Goal: Understand process/instructions: Learn how to perform a task or action

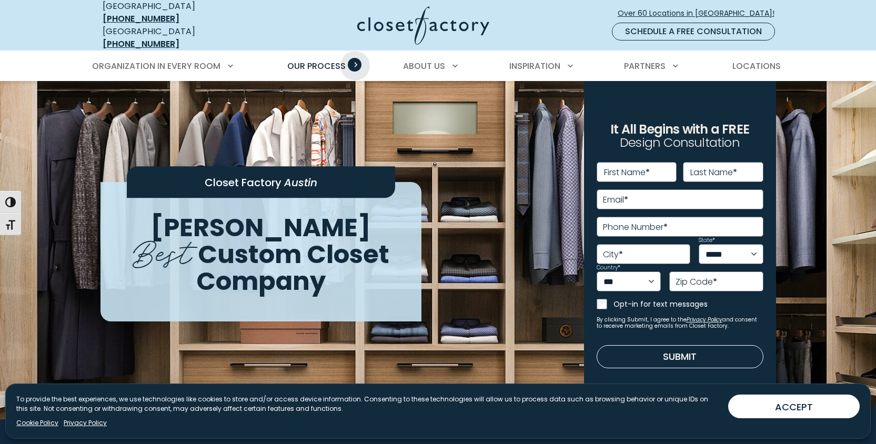
click at [355, 58] on span "Primary Menu" at bounding box center [355, 65] width 14 height 14
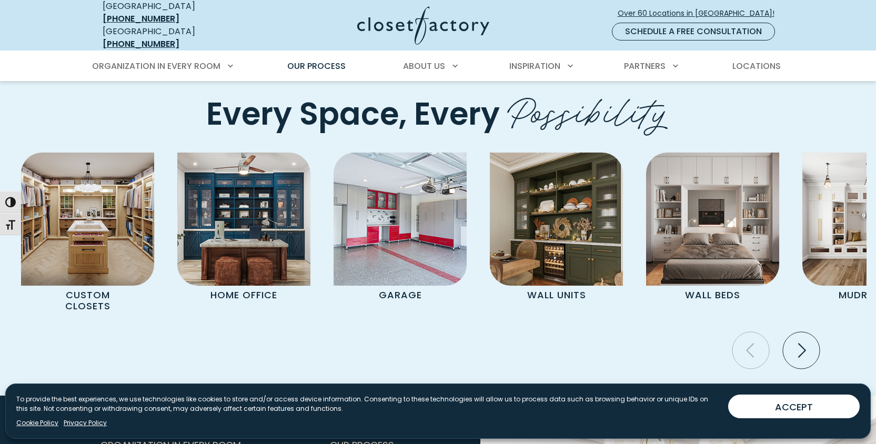
scroll to position [2136, 0]
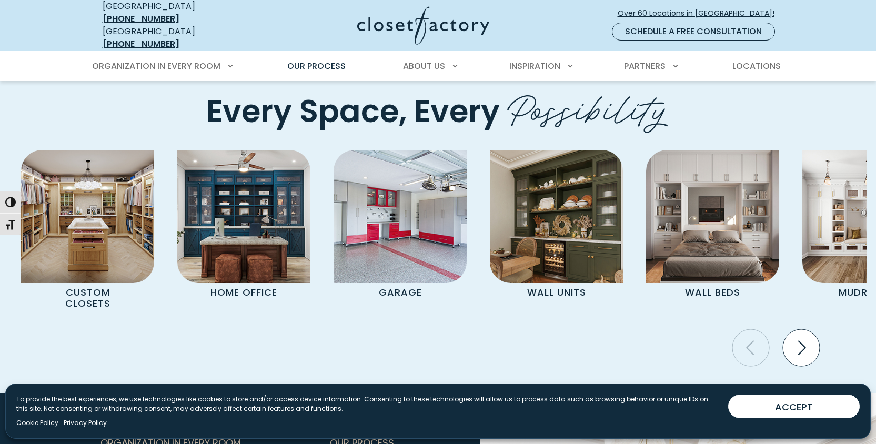
click at [800, 337] on icon "Next slide" at bounding box center [800, 347] width 37 height 37
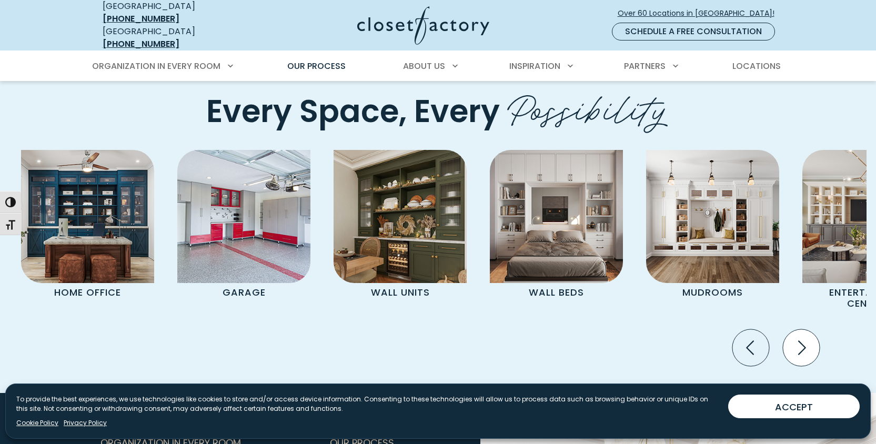
click at [800, 337] on icon "Next slide" at bounding box center [800, 347] width 37 height 37
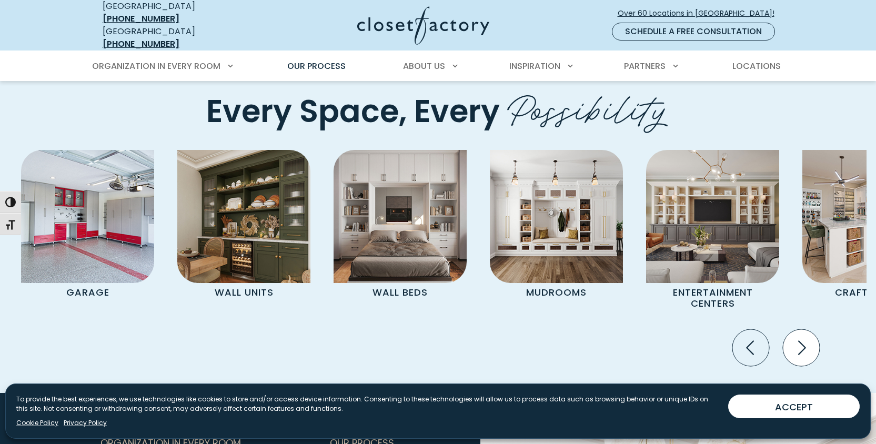
click at [800, 337] on icon "Next slide" at bounding box center [800, 347] width 37 height 37
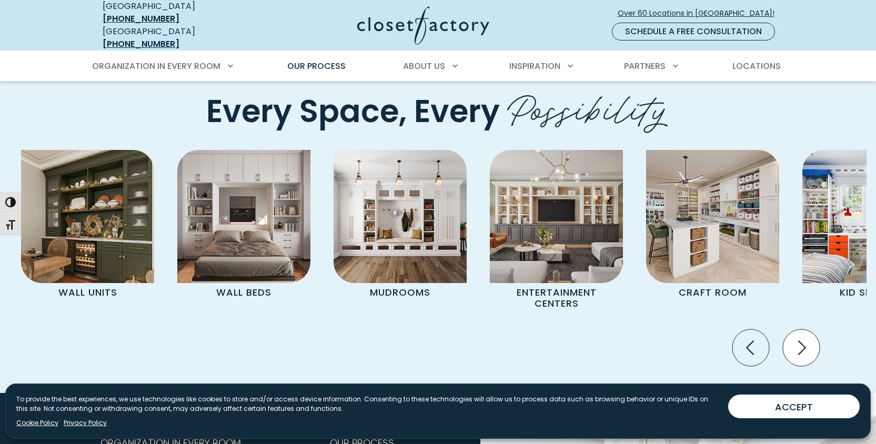
click at [800, 337] on icon "Next slide" at bounding box center [800, 347] width 37 height 37
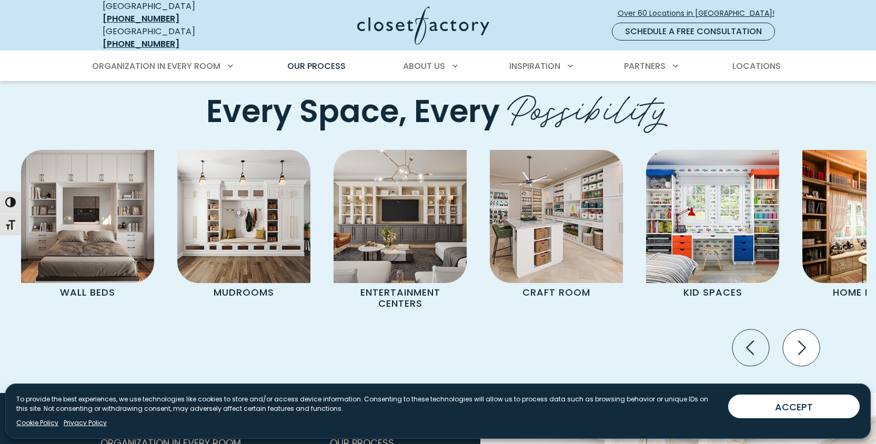
click at [800, 337] on icon "Next slide" at bounding box center [800, 347] width 37 height 37
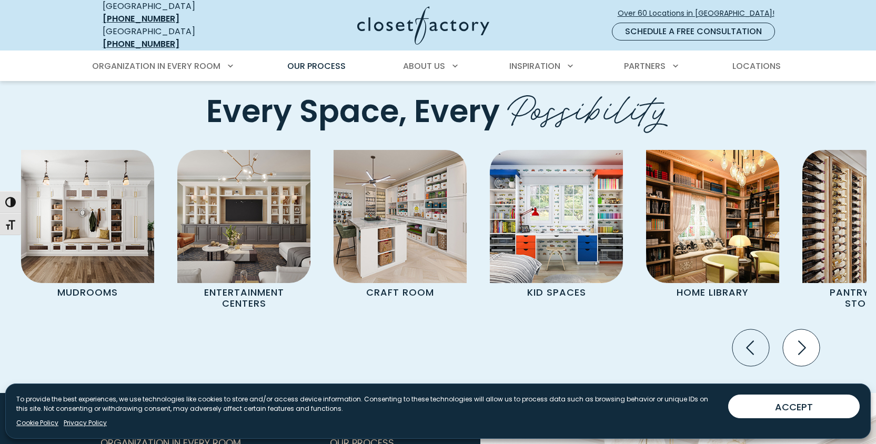
click at [800, 337] on icon "Next slide" at bounding box center [800, 347] width 37 height 37
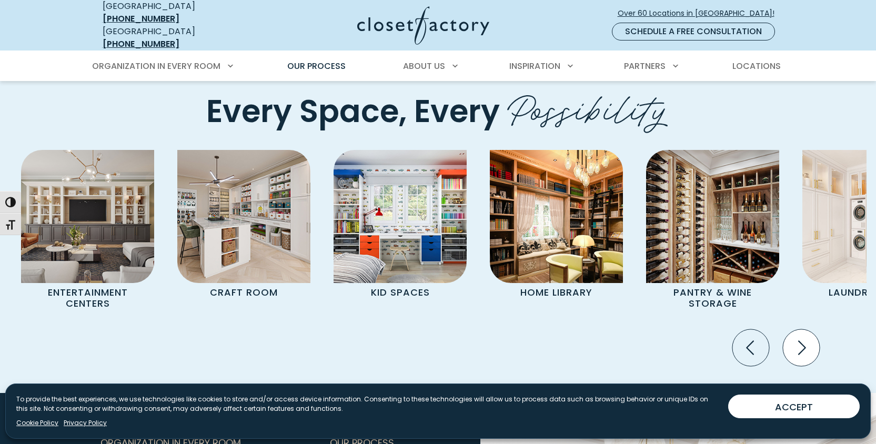
click at [800, 337] on icon "Next slide" at bounding box center [800, 347] width 37 height 37
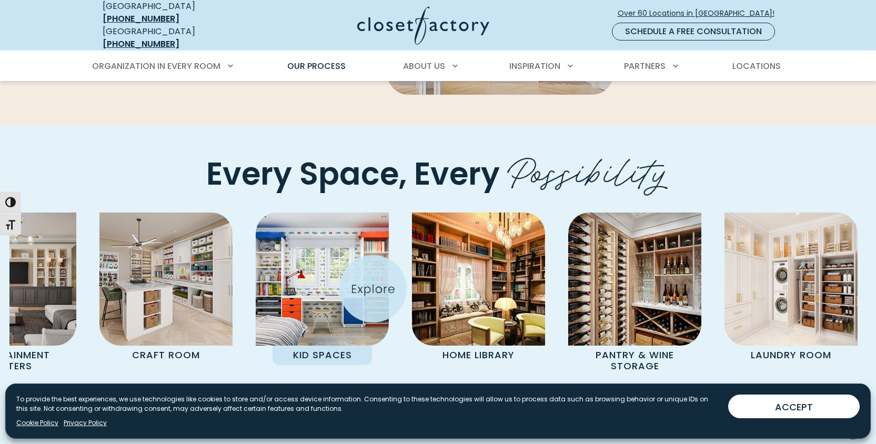
scroll to position [2086, 0]
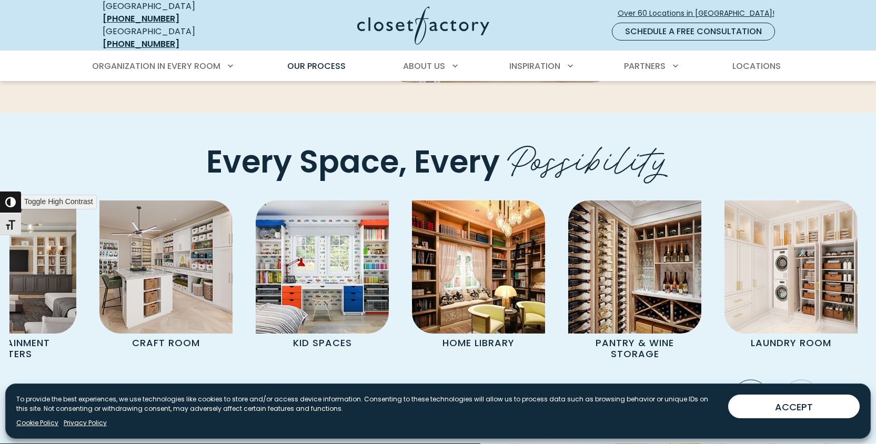
click at [19, 204] on button "Toggle High Contrast" at bounding box center [10, 202] width 21 height 22
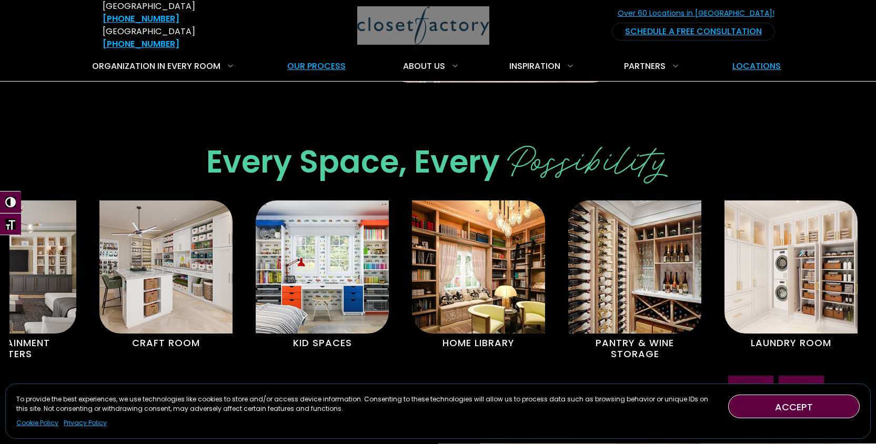
click at [264, 113] on div "Every Space, Every Possibility Custom Closets Home Office Garage Wall Units Wal…" at bounding box center [438, 278] width 876 height 330
